Goal: Entertainment & Leisure: Consume media (video, audio)

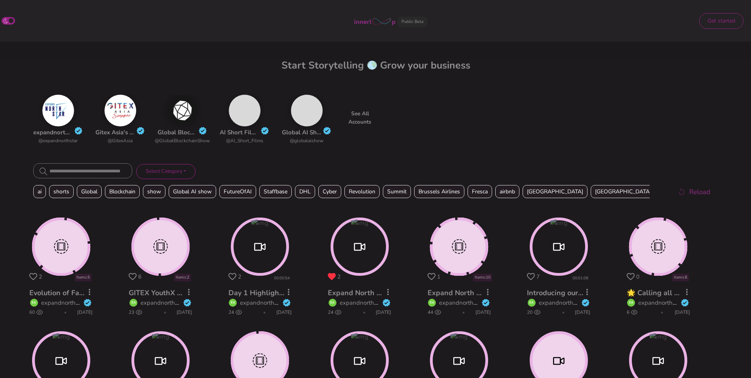
click at [264, 247] on circle at bounding box center [260, 246] width 56 height 56
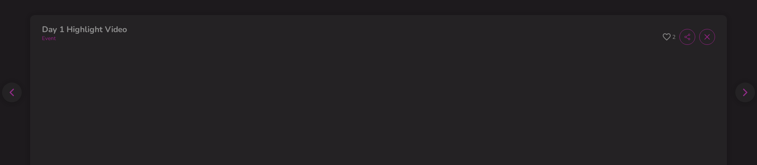
click at [699, 38] on span at bounding box center [707, 37] width 16 height 16
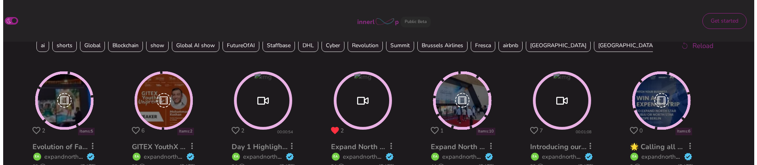
scroll to position [146, 0]
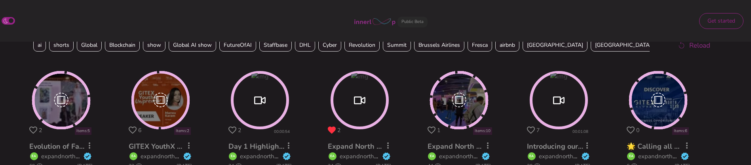
click at [264, 100] on circle at bounding box center [260, 100] width 56 height 56
